Goal: Information Seeking & Learning: Learn about a topic

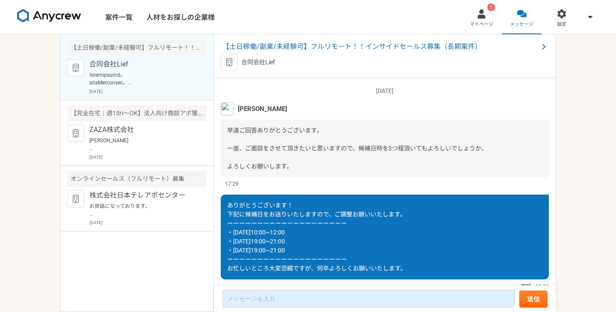
scroll to position [920, 0]
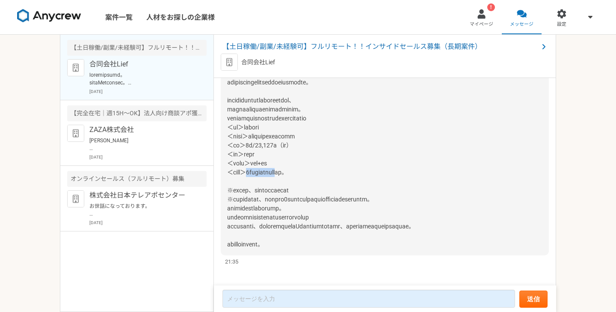
drag, startPoint x: 262, startPoint y: 179, endPoint x: 330, endPoint y: 179, distance: 67.6
click at [330, 179] on span at bounding box center [320, 150] width 187 height 196
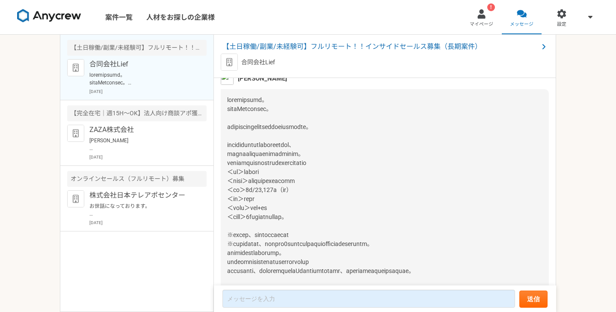
scroll to position [873, 0]
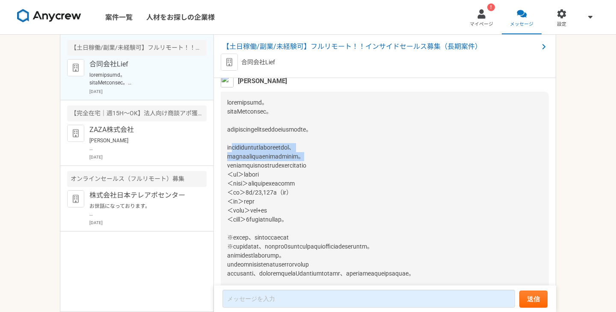
drag, startPoint x: 238, startPoint y: 154, endPoint x: 370, endPoint y: 164, distance: 132.7
click at [370, 164] on div at bounding box center [385, 197] width 328 height 211
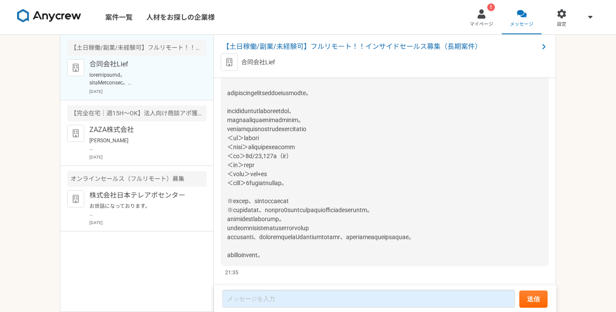
scroll to position [918, 0]
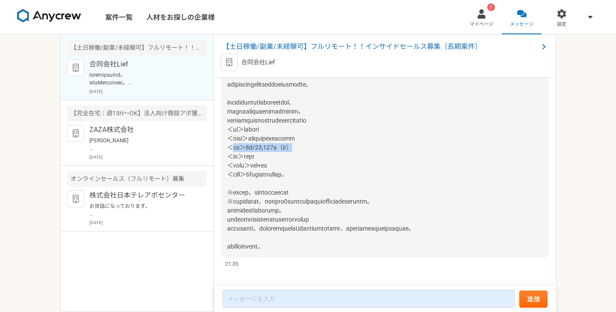
drag, startPoint x: 233, startPoint y: 156, endPoint x: 342, endPoint y: 155, distance: 109.2
click at [342, 155] on div at bounding box center [385, 152] width 328 height 211
drag, startPoint x: 241, startPoint y: 202, endPoint x: 341, endPoint y: 202, distance: 99.7
click at [341, 202] on span at bounding box center [320, 152] width 187 height 196
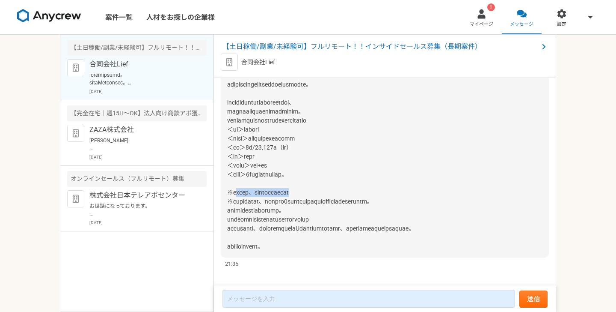
click at [341, 202] on span at bounding box center [320, 152] width 187 height 196
drag, startPoint x: 237, startPoint y: 211, endPoint x: 418, endPoint y: 205, distance: 180.7
click at [418, 205] on div at bounding box center [385, 152] width 328 height 211
click at [342, 47] on span "【土日稼働/副業/未経験可】フルリモート！！インサイドセールス募集（長期案件）" at bounding box center [381, 47] width 316 height 10
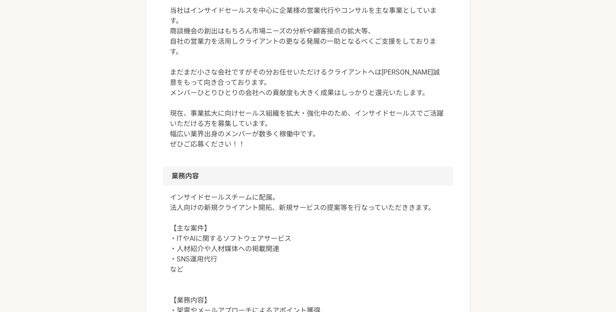
scroll to position [330, 0]
